Goal: Contribute content

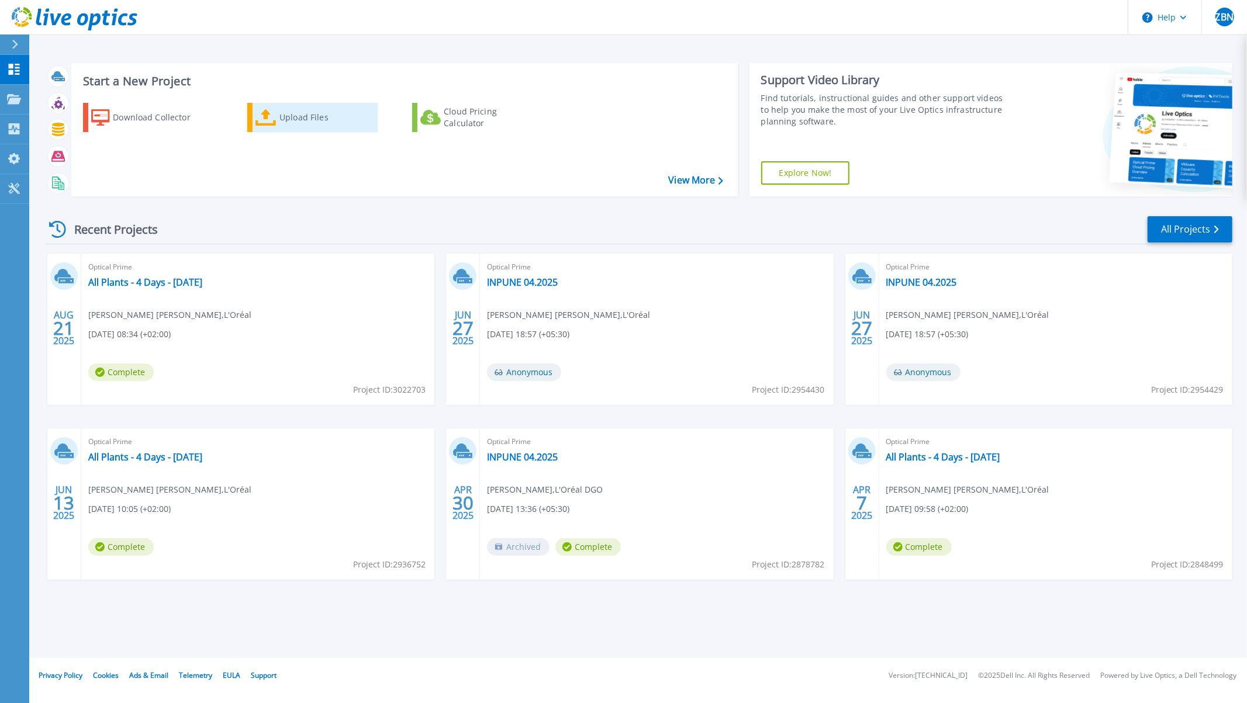
click at [279, 119] on div "Upload Files" at bounding box center [326, 117] width 94 height 23
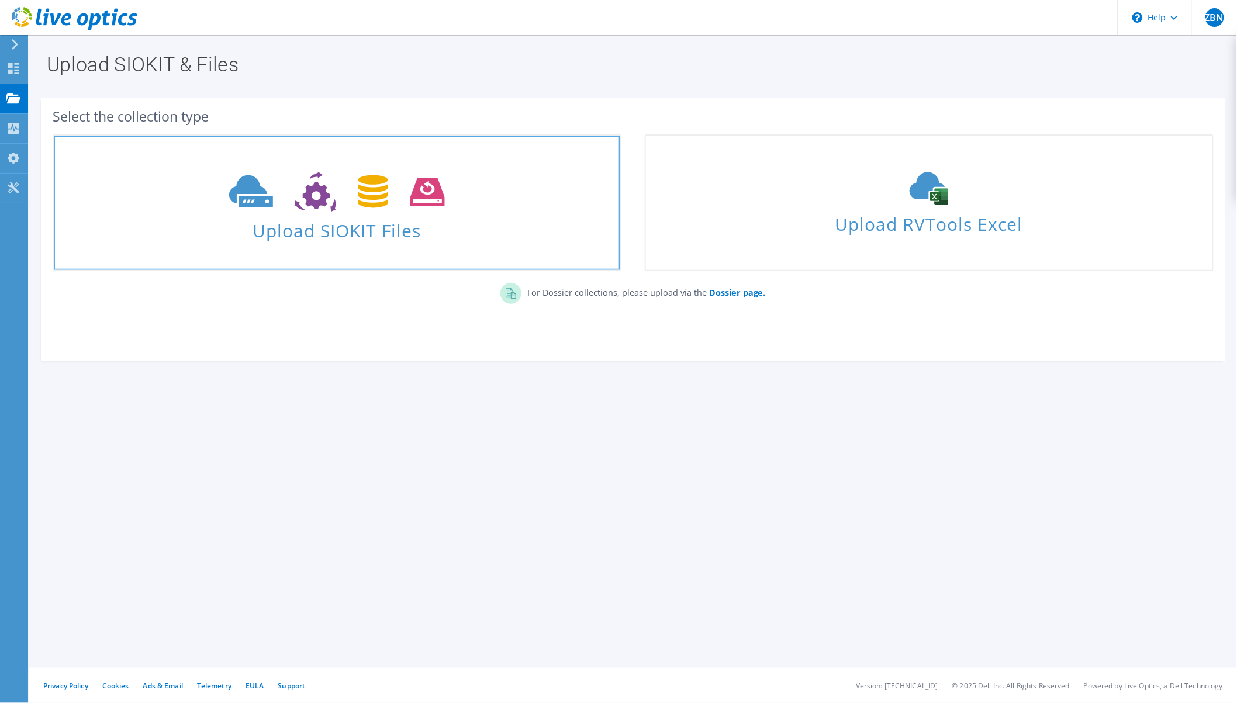
click at [388, 207] on icon at bounding box center [337, 192] width 216 height 40
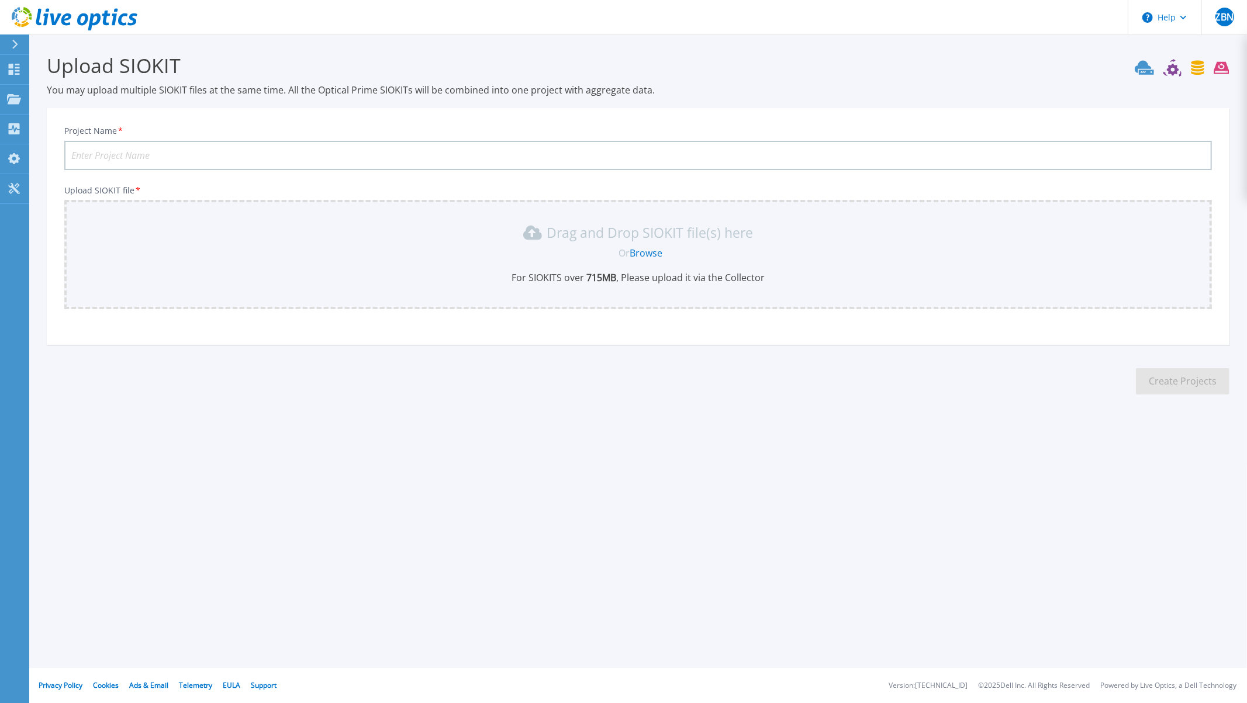
click at [647, 248] on link "Browse" at bounding box center [646, 253] width 33 height 13
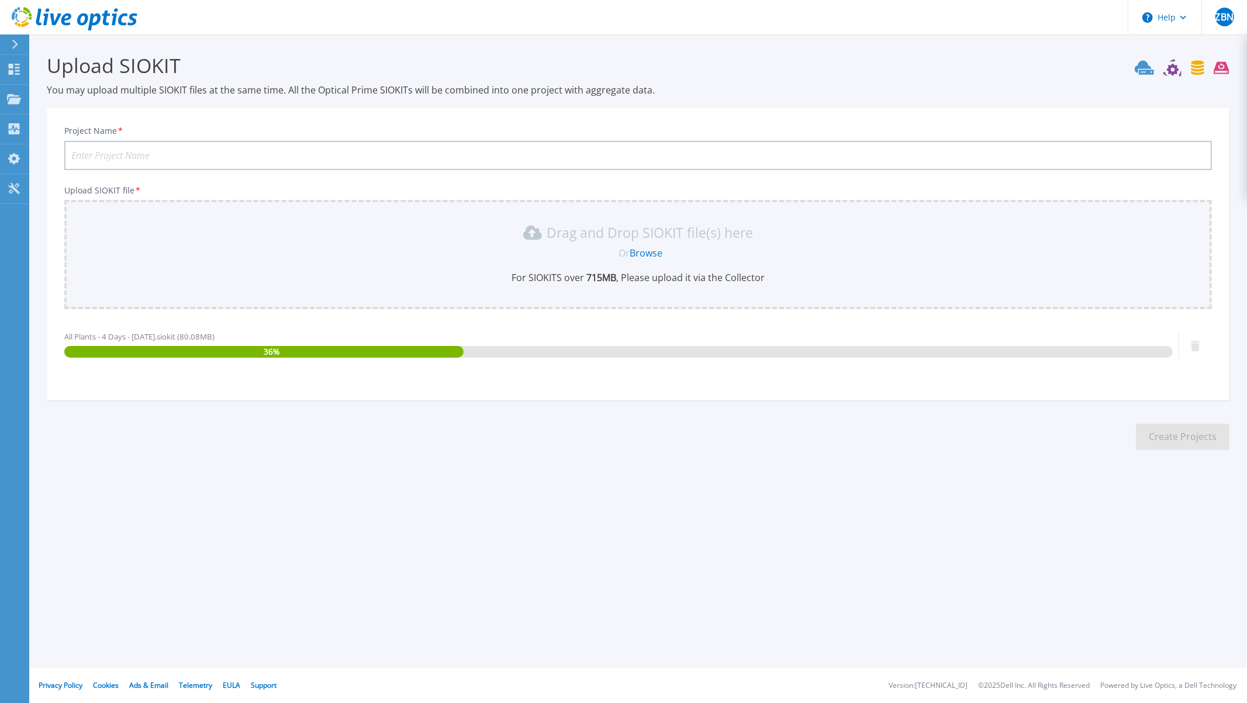
click at [209, 147] on input "Project Name *" at bounding box center [638, 155] width 1148 height 29
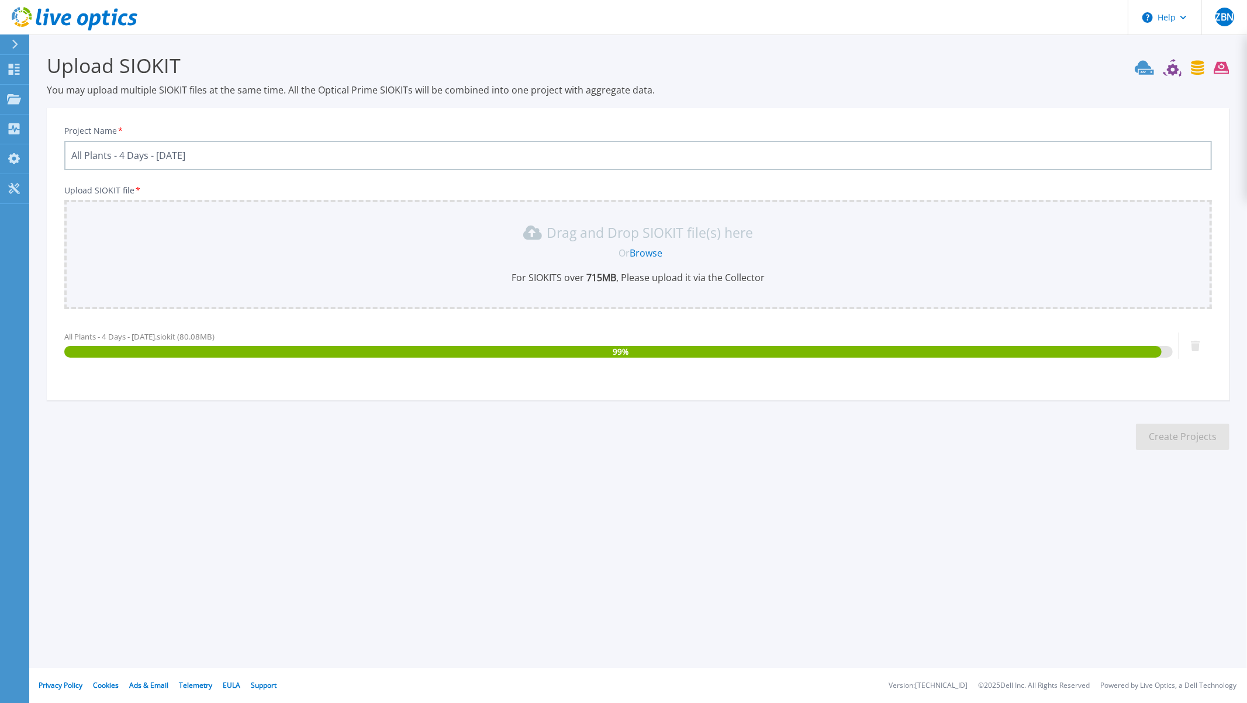
click at [215, 157] on input "All Plants - 4 Days - 30.05.2024" at bounding box center [638, 155] width 1148 height 29
type input "All Plants - 4 Days - [DATE]"
click at [1187, 439] on button "Create Projects" at bounding box center [1183, 437] width 94 height 26
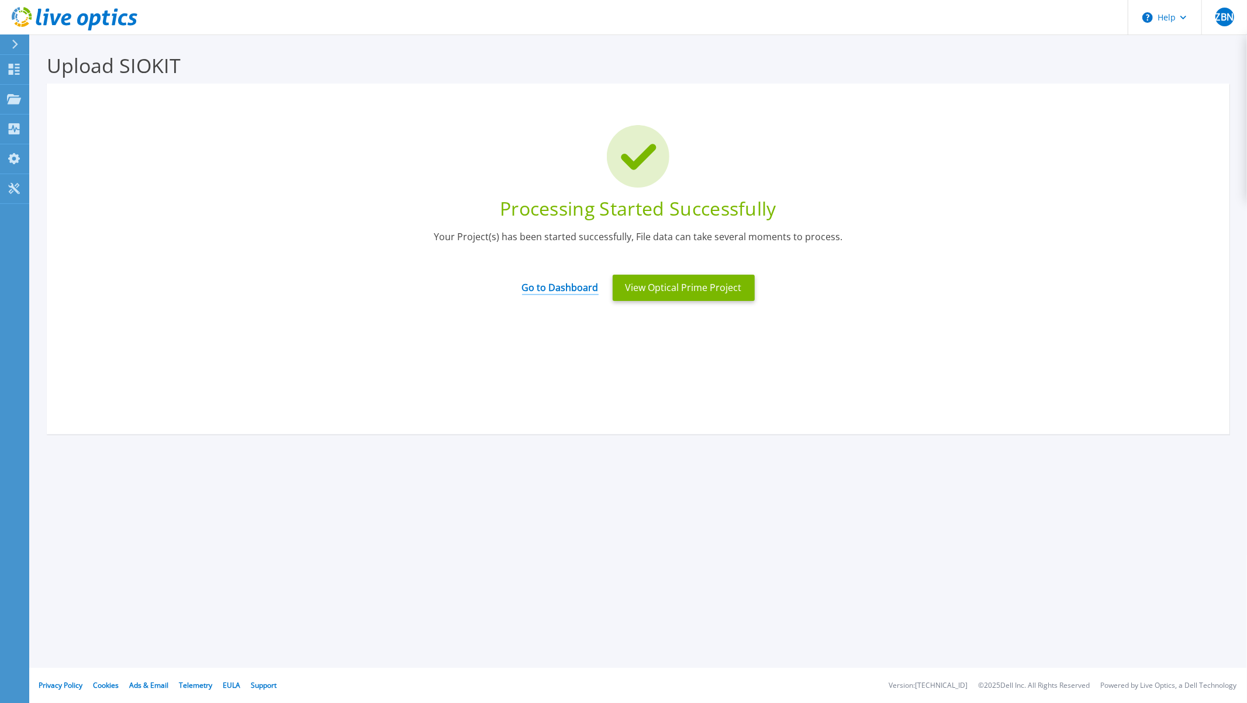
click at [561, 277] on link "Go to Dashboard" at bounding box center [560, 283] width 77 height 23
